Goal: Task Accomplishment & Management: Use online tool/utility

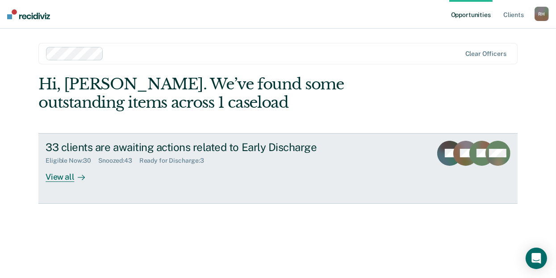
click at [69, 151] on div "33 clients are awaiting actions related to Early Discharge" at bounding box center [203, 147] width 314 height 13
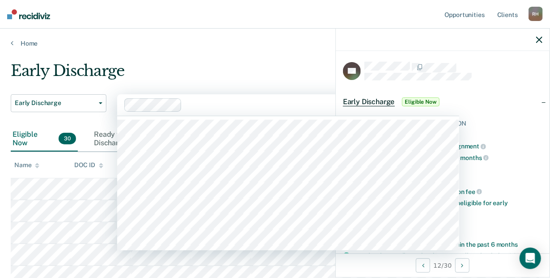
click at [260, 101] on div at bounding box center [293, 105] width 217 height 10
click at [258, 78] on div "Early Discharge" at bounding box center [258, 74] width 495 height 25
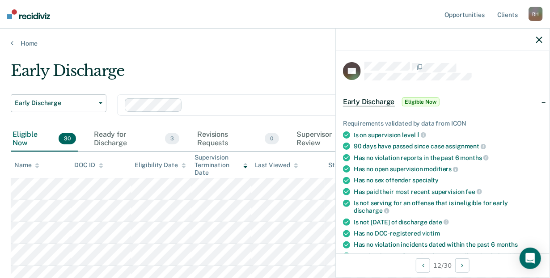
click at [430, 100] on span "Eligible Now" at bounding box center [421, 101] width 38 height 9
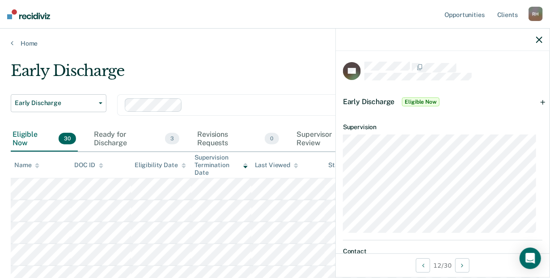
click at [358, 95] on div "Early Discharge Eligible Now" at bounding box center [392, 102] width 98 height 14
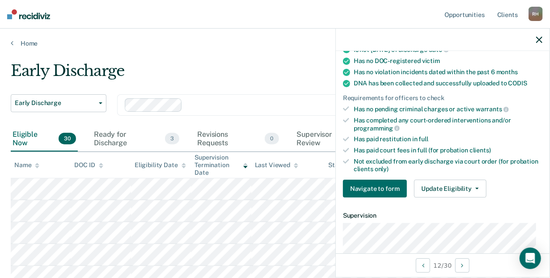
scroll to position [233, 0]
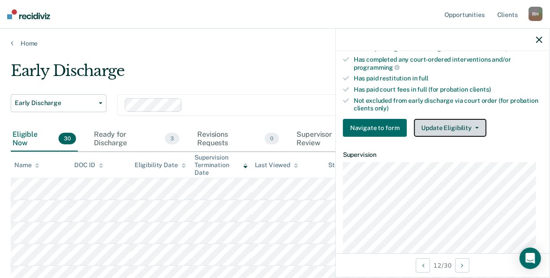
click at [439, 119] on button "Update Eligibility" at bounding box center [450, 128] width 72 height 18
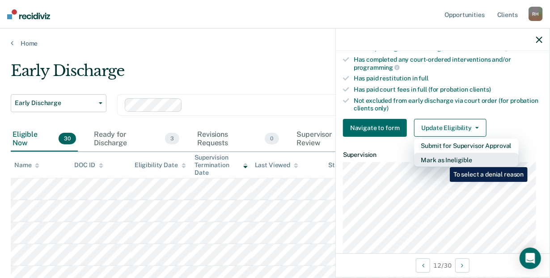
click at [443, 160] on button "Mark as Ineligible" at bounding box center [466, 160] width 105 height 14
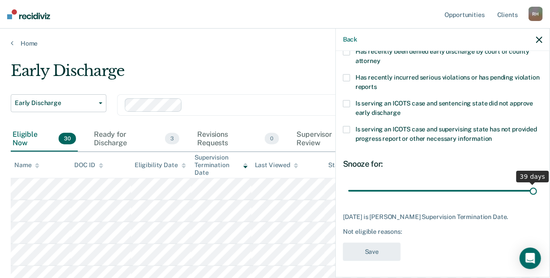
drag, startPoint x: 485, startPoint y: 189, endPoint x: 535, endPoint y: 185, distance: 50.2
type input "39"
click at [535, 185] on input "range" at bounding box center [442, 191] width 189 height 16
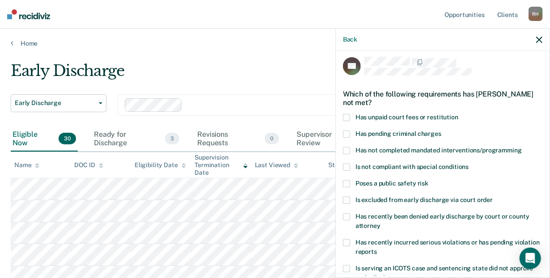
scroll to position [0, 0]
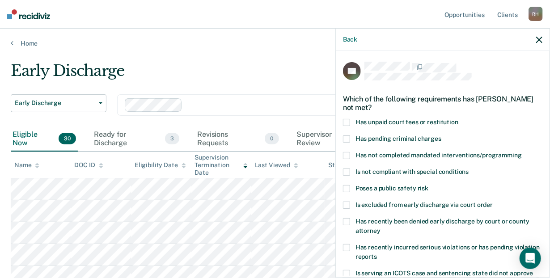
click at [344, 122] on span at bounding box center [346, 122] width 7 height 7
click at [458, 119] on input "Has unpaid court fees or restitution" at bounding box center [458, 119] width 0 height 0
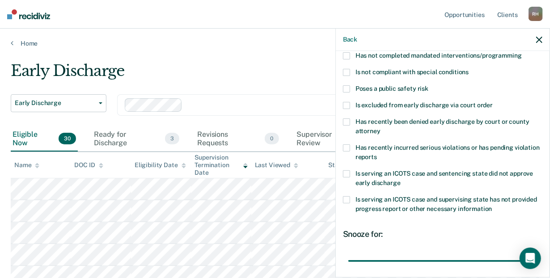
scroll to position [170, 0]
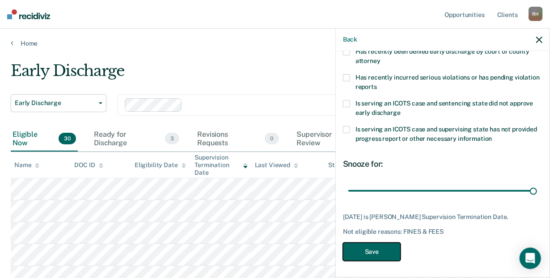
click at [388, 253] on button "Save" at bounding box center [372, 252] width 58 height 18
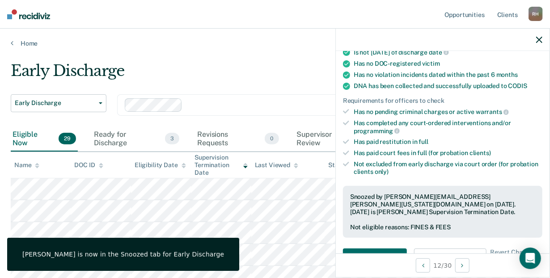
click at [234, 76] on div "Early Discharge" at bounding box center [258, 74] width 495 height 25
